Goal: Navigation & Orientation: Understand site structure

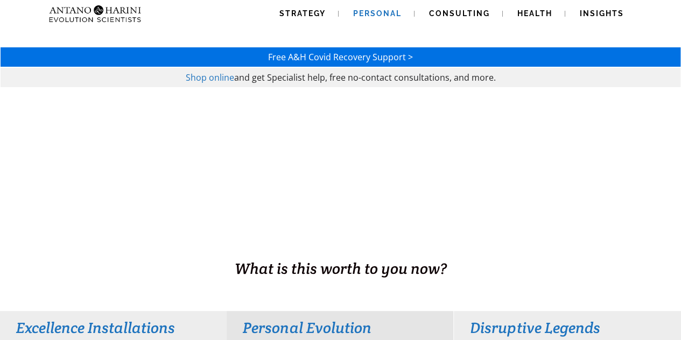
click at [352, 12] on link "Personal" at bounding box center [377, 13] width 74 height 27
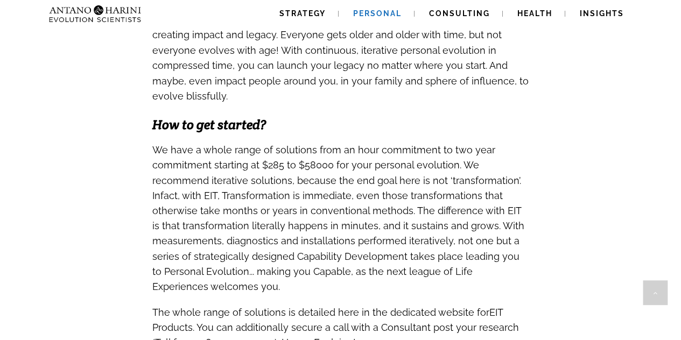
scroll to position [976, 0]
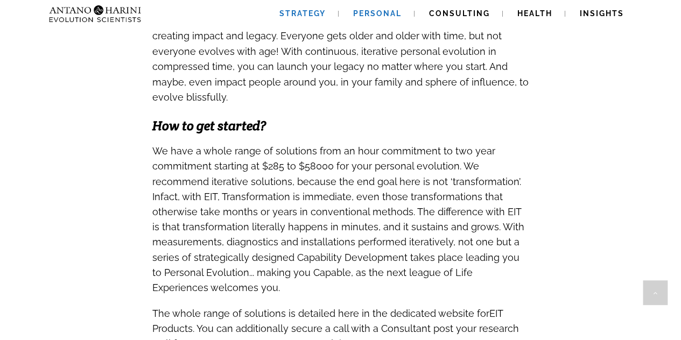
click at [307, 16] on span "Strategy" at bounding box center [302, 13] width 46 height 9
